Goal: Find specific page/section: Find specific page/section

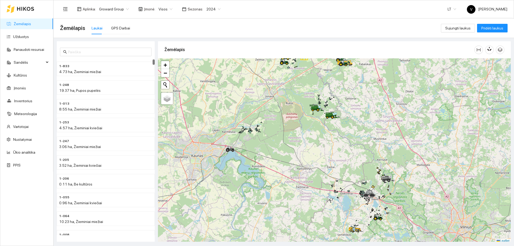
scroll to position [2, 0]
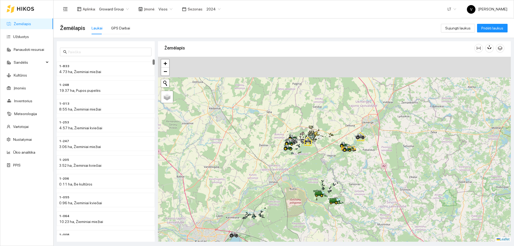
drag, startPoint x: 349, startPoint y: 176, endPoint x: 348, endPoint y: 190, distance: 14.0
click at [348, 190] on div at bounding box center [334, 149] width 353 height 185
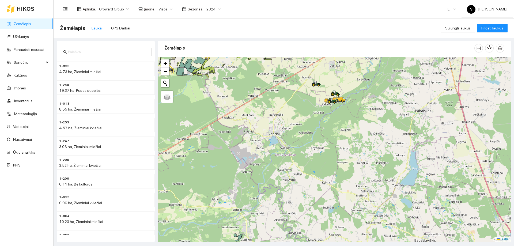
drag, startPoint x: 340, startPoint y: 173, endPoint x: 338, endPoint y: 192, distance: 19.3
click at [339, 193] on div at bounding box center [334, 149] width 353 height 185
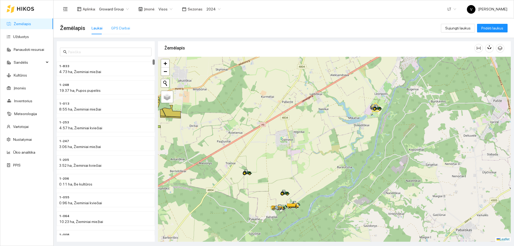
click at [111, 25] on div "GPS Darbai" at bounding box center [120, 28] width 19 height 12
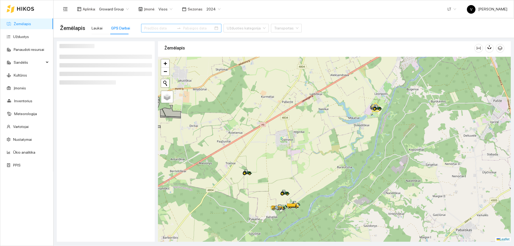
click at [207, 30] on div at bounding box center [181, 28] width 80 height 9
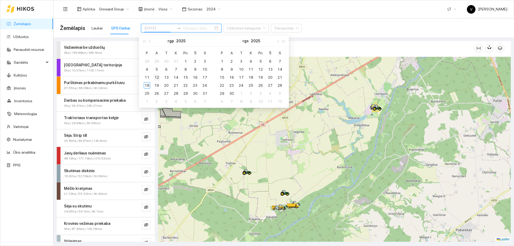
type input "[DATE]"
click at [155, 78] on div "12" at bounding box center [157, 77] width 6 height 6
type input "[DATE]"
click at [149, 85] on div "18" at bounding box center [147, 85] width 6 height 6
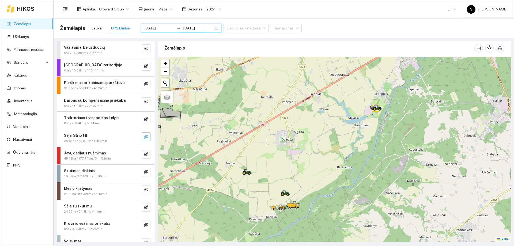
click at [146, 137] on icon "eye-invisible" at bounding box center [146, 137] width 1 height 1
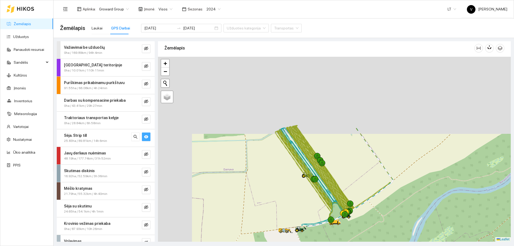
drag, startPoint x: 347, startPoint y: 215, endPoint x: 367, endPoint y: 248, distance: 38.2
click at [367, 246] on html "Žemėlapis Užduotys Panaudoti resursai Sandėlis Kultūros Įmonės Inventorius Mete…" at bounding box center [257, 123] width 514 height 246
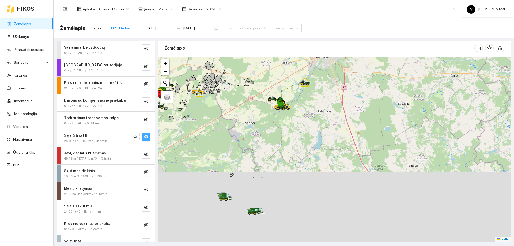
drag, startPoint x: 267, startPoint y: 212, endPoint x: 293, endPoint y: 103, distance: 112.0
click at [293, 103] on div at bounding box center [334, 149] width 353 height 185
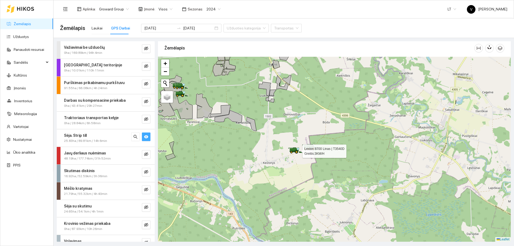
click at [217, 6] on div "2024" at bounding box center [213, 9] width 21 height 9
click at [216, 10] on span "2024" at bounding box center [214, 9] width 14 height 8
click at [212, 9] on span "2024" at bounding box center [214, 9] width 14 height 8
click at [216, 9] on span "2024" at bounding box center [214, 9] width 14 height 8
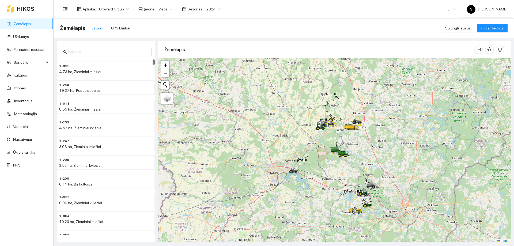
click at [214, 9] on span "2024" at bounding box center [214, 9] width 14 height 8
click at [210, 63] on div "2025" at bounding box center [210, 62] width 14 height 6
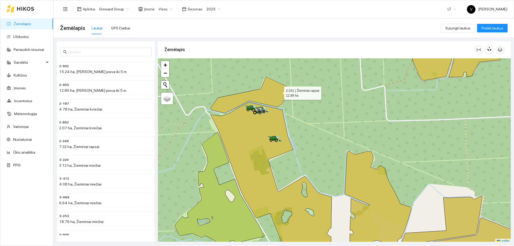
scroll to position [2, 0]
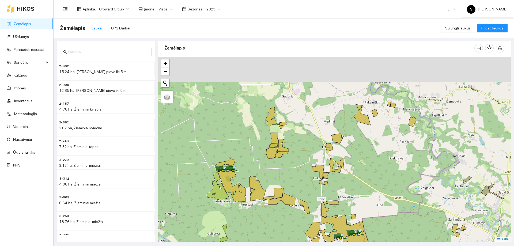
drag, startPoint x: 279, startPoint y: 113, endPoint x: 266, endPoint y: 163, distance: 52.0
click at [266, 163] on div at bounding box center [334, 149] width 353 height 185
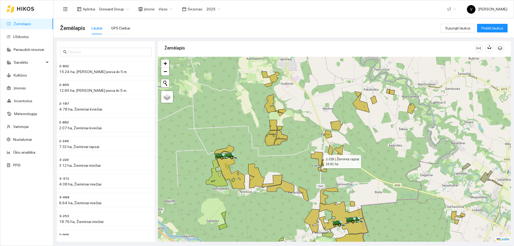
drag, startPoint x: 321, startPoint y: 178, endPoint x: 319, endPoint y: 115, distance: 62.7
click at [319, 152] on icon at bounding box center [317, 161] width 12 height 19
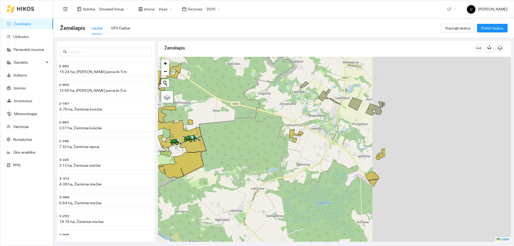
drag, startPoint x: 271, startPoint y: 141, endPoint x: 238, endPoint y: 133, distance: 34.1
click at [237, 133] on div at bounding box center [334, 149] width 353 height 185
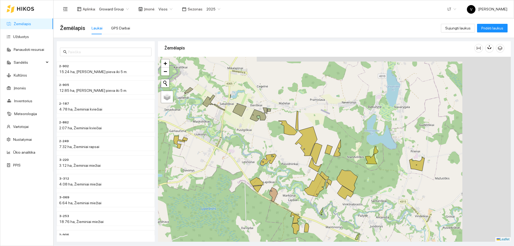
drag, startPoint x: 418, startPoint y: 142, endPoint x: 321, endPoint y: 152, distance: 97.7
click at [321, 152] on div at bounding box center [334, 149] width 353 height 185
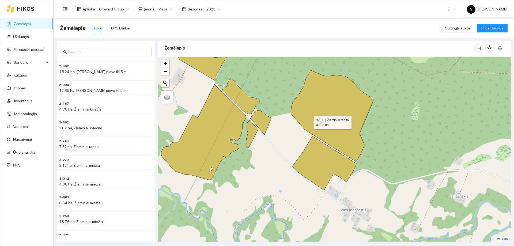
drag, startPoint x: 320, startPoint y: 123, endPoint x: 308, endPoint y: 124, distance: 11.8
click at [308, 124] on icon at bounding box center [332, 116] width 83 height 92
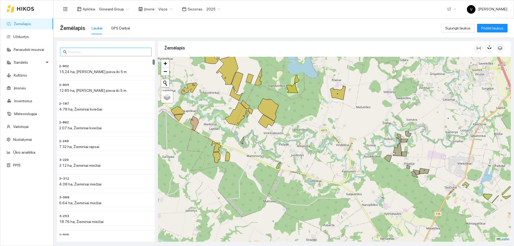
click at [91, 54] on input "text" at bounding box center [108, 52] width 80 height 6
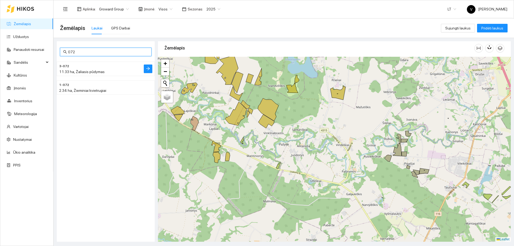
click at [84, 66] on h4 "3-072" at bounding box center [95, 66] width 72 height 6
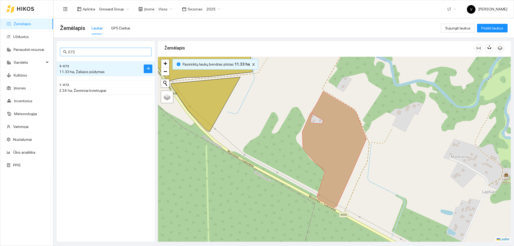
drag, startPoint x: 94, startPoint y: 48, endPoint x: 94, endPoint y: 51, distance: 2.9
click at [94, 48] on span "072" at bounding box center [106, 52] width 92 height 9
click at [94, 51] on input "072" at bounding box center [108, 52] width 80 height 6
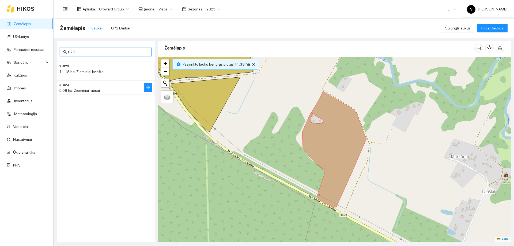
type input "023"
click at [95, 90] on span "5.08 ha, Žieminiai rapsai" at bounding box center [79, 90] width 41 height 4
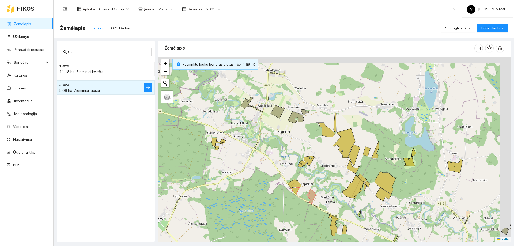
drag, startPoint x: 267, startPoint y: 132, endPoint x: 259, endPoint y: 162, distance: 31.1
click at [259, 162] on div at bounding box center [334, 149] width 353 height 185
